Goal: Information Seeking & Learning: Check status

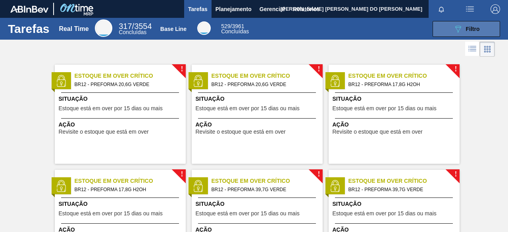
click at [484, 29] on button "089F7B8B-B2A5-4AFE-B5C0-19BA573D28AC Filtro" at bounding box center [465, 29] width 67 height 16
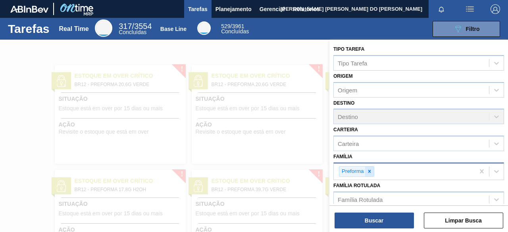
click at [369, 172] on icon at bounding box center [370, 172] width 6 height 6
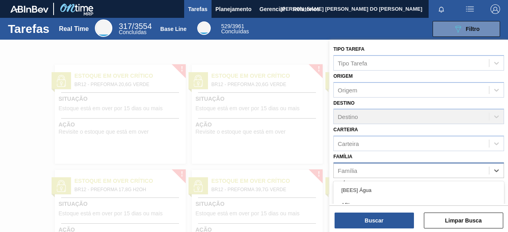
click at [369, 172] on div "Família" at bounding box center [411, 171] width 155 height 12
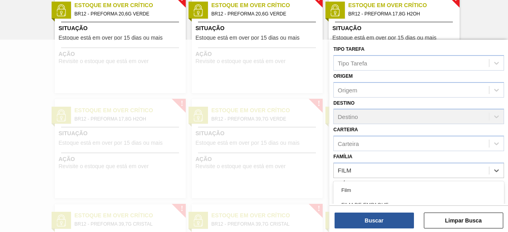
type input "FILME"
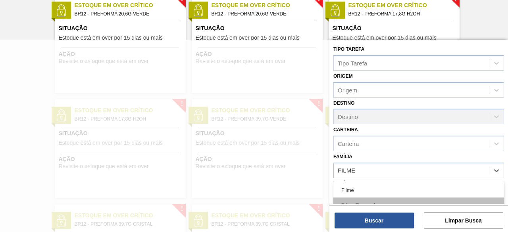
click at [379, 200] on div "Filme Decorado" at bounding box center [418, 205] width 171 height 15
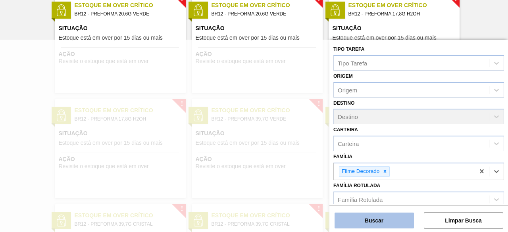
click at [382, 223] on button "Buscar" at bounding box center [373, 221] width 79 height 16
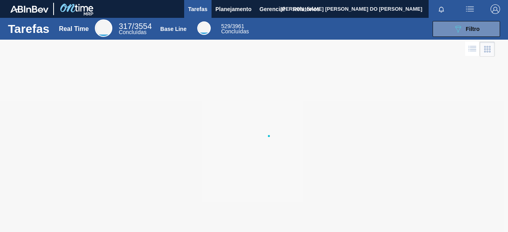
scroll to position [0, 0]
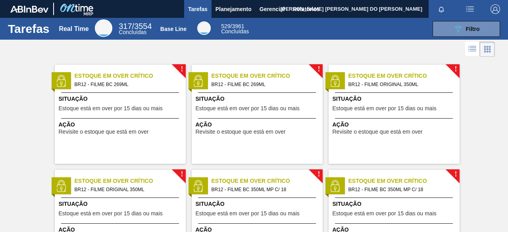
click at [399, 83] on span "BR12 - FILME ORIGINAL 350ML" at bounding box center [400, 84] width 105 height 9
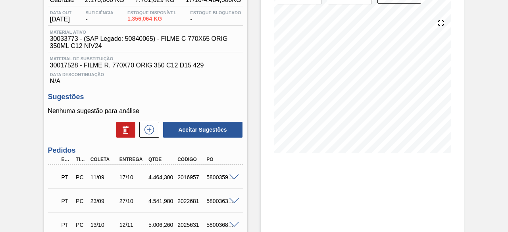
scroll to position [79, 0]
click at [231, 179] on span at bounding box center [234, 177] width 10 height 6
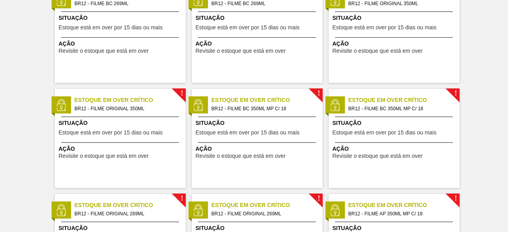
scroll to position [119, 0]
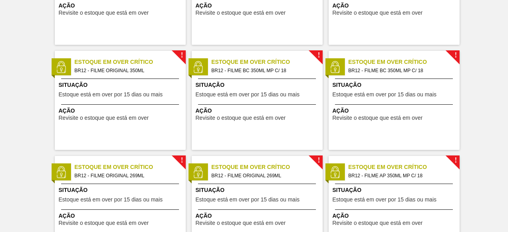
click at [402, 170] on span "Estoque em Over Crítico" at bounding box center [403, 167] width 111 height 8
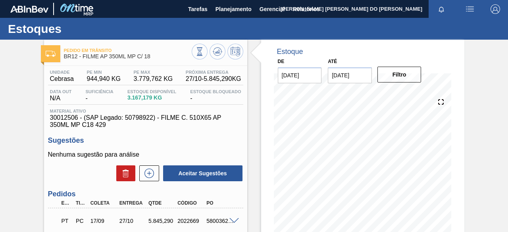
scroll to position [40, 0]
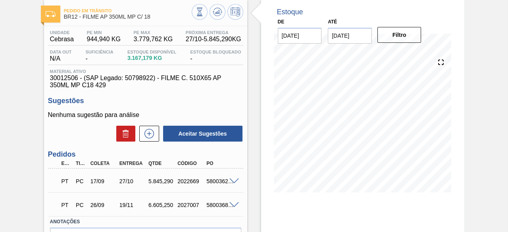
click at [232, 184] on span at bounding box center [234, 182] width 10 height 6
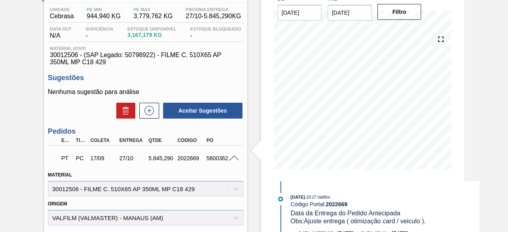
scroll to position [0, 0]
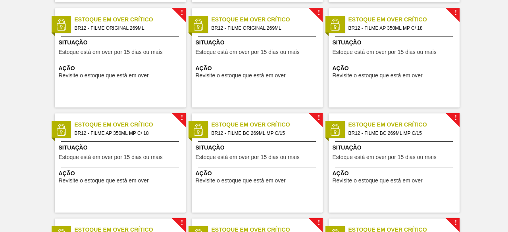
scroll to position [278, 0]
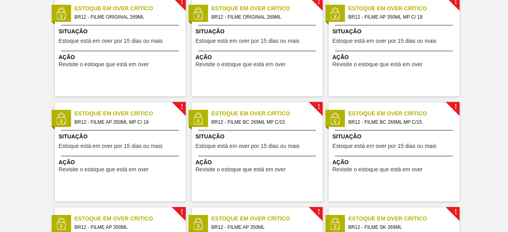
click at [258, 123] on span "BR12 - FILME BC 269ML MP C/15" at bounding box center [263, 122] width 105 height 9
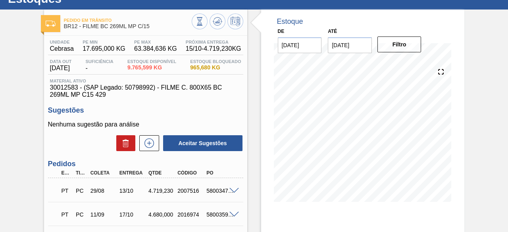
scroll to position [40, 0]
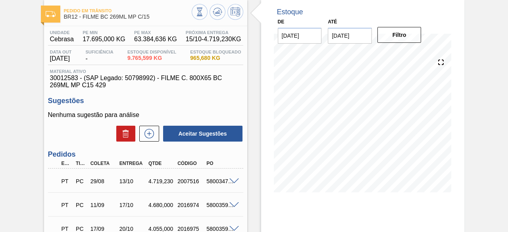
click at [232, 207] on span at bounding box center [234, 205] width 10 height 6
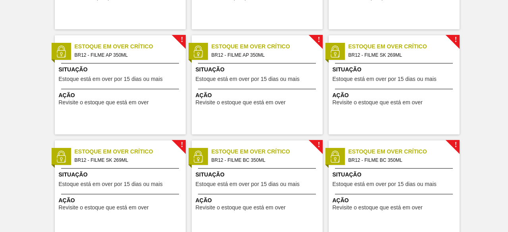
scroll to position [476, 0]
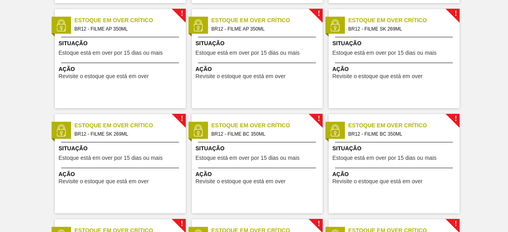
click at [387, 135] on span "BR12 - FILME BC 350ML" at bounding box center [400, 134] width 105 height 9
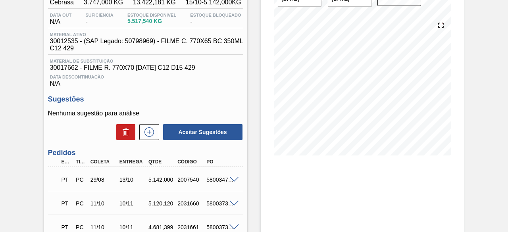
scroll to position [79, 0]
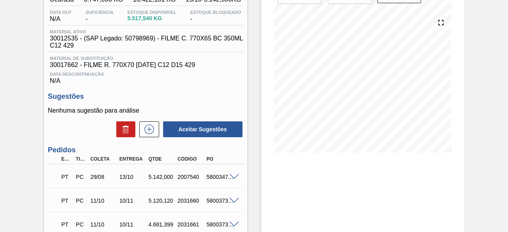
click at [231, 177] on span at bounding box center [234, 177] width 10 height 6
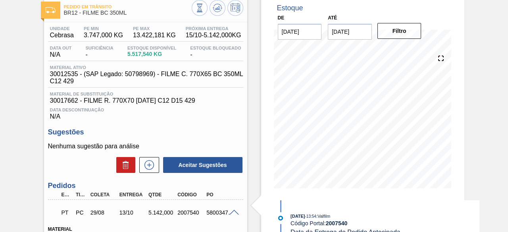
scroll to position [0, 0]
